Goal: Submit feedback/report problem

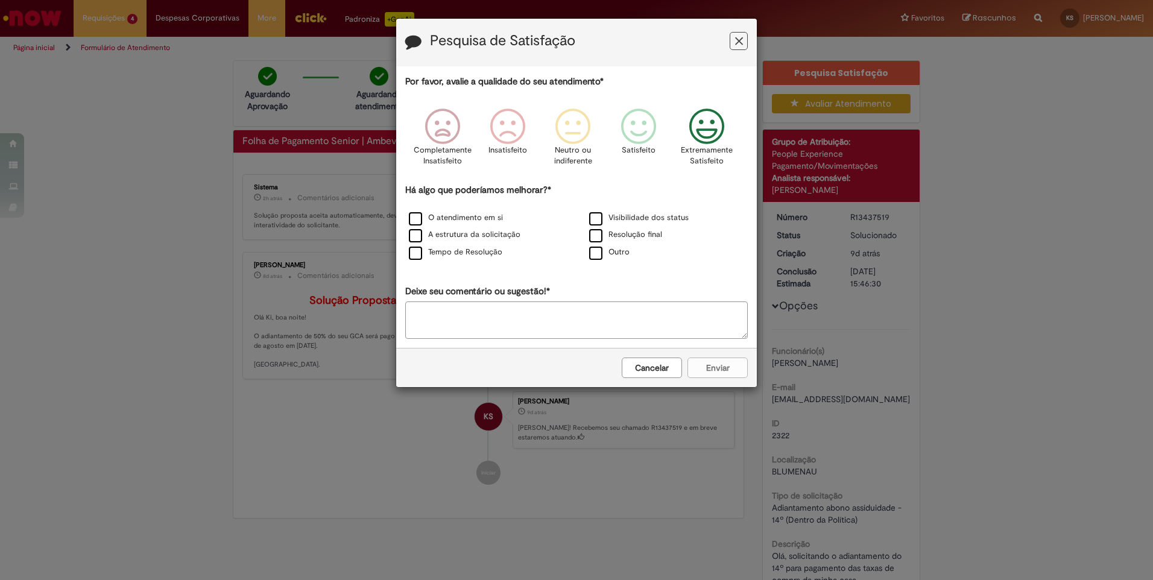
click at [719, 138] on icon "Feedback" at bounding box center [706, 127] width 45 height 36
click at [623, 255] on label "Outro" at bounding box center [609, 252] width 40 height 11
click at [601, 255] on label "Outro" at bounding box center [609, 252] width 40 height 11
click at [593, 255] on label "Outro" at bounding box center [609, 252] width 40 height 11
click at [543, 323] on textarea "Deixe seu comentário ou sugestão!*" at bounding box center [576, 319] width 342 height 37
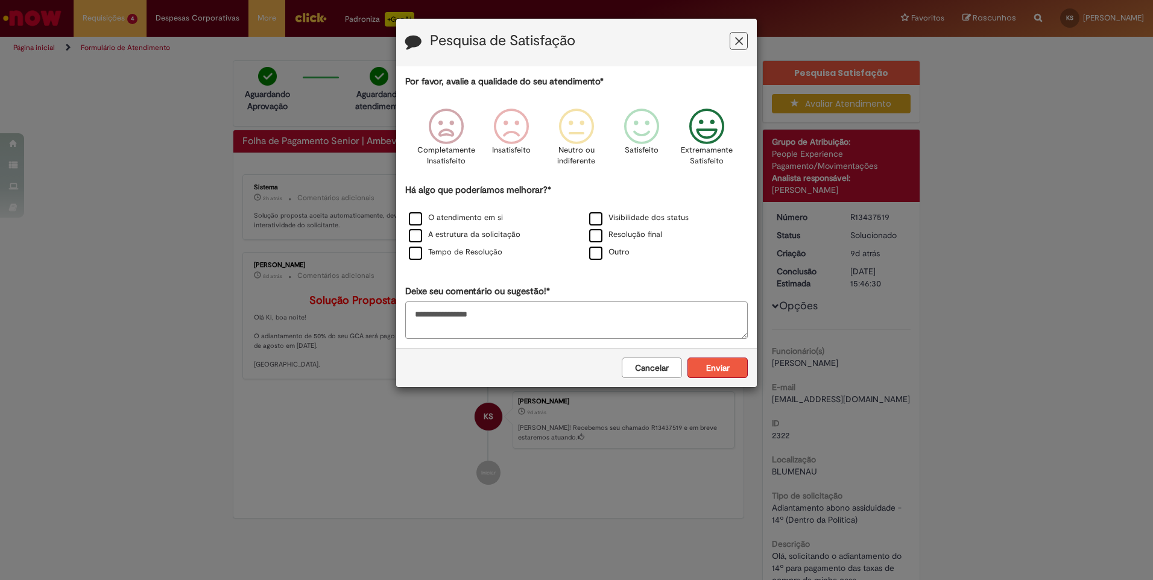
type textarea "**********"
click at [704, 368] on button "Enviar" at bounding box center [717, 368] width 60 height 21
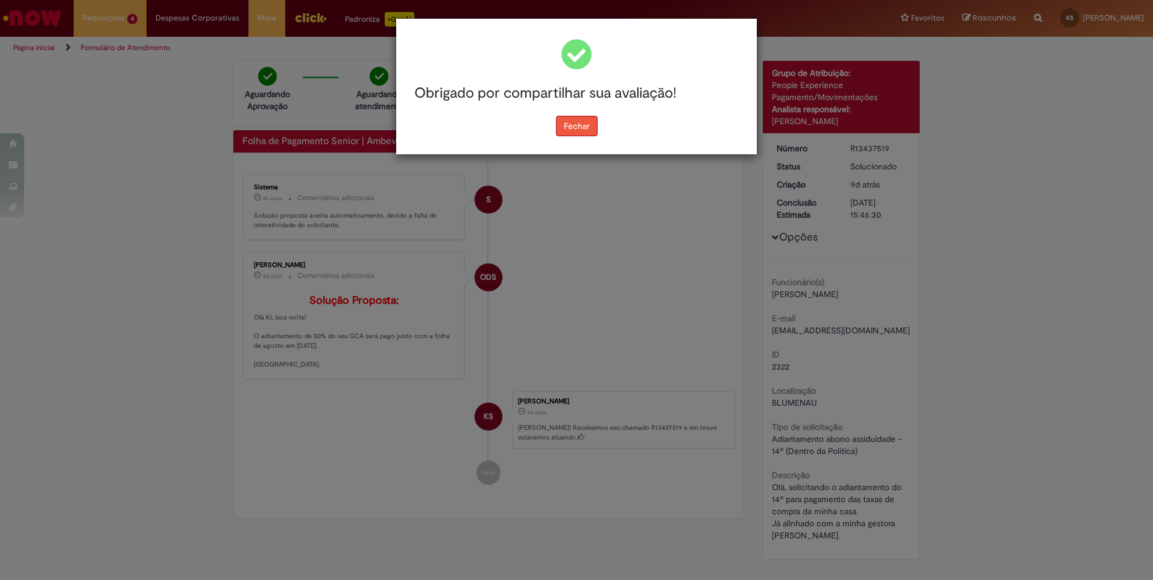
click at [583, 131] on button "Fechar" at bounding box center [577, 126] width 42 height 21
